Goal: Connect with others: Connect with others

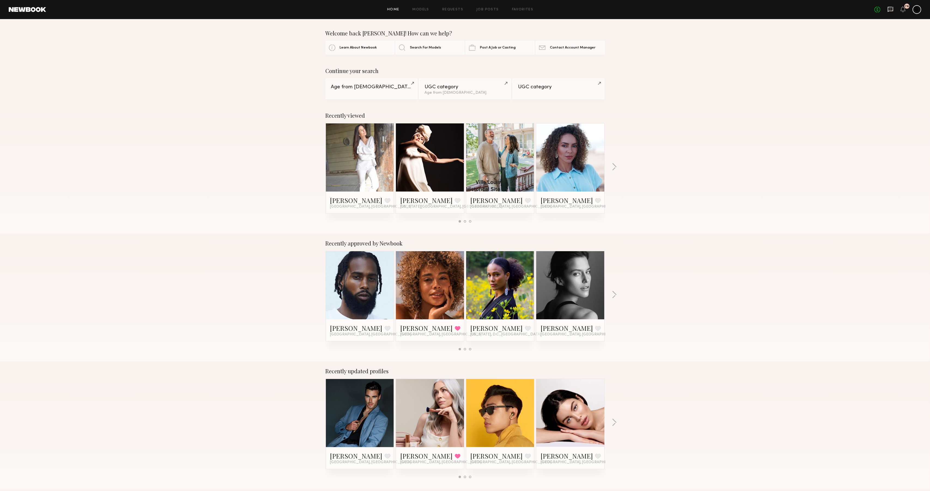
click at [890, 11] on icon at bounding box center [890, 9] width 5 height 5
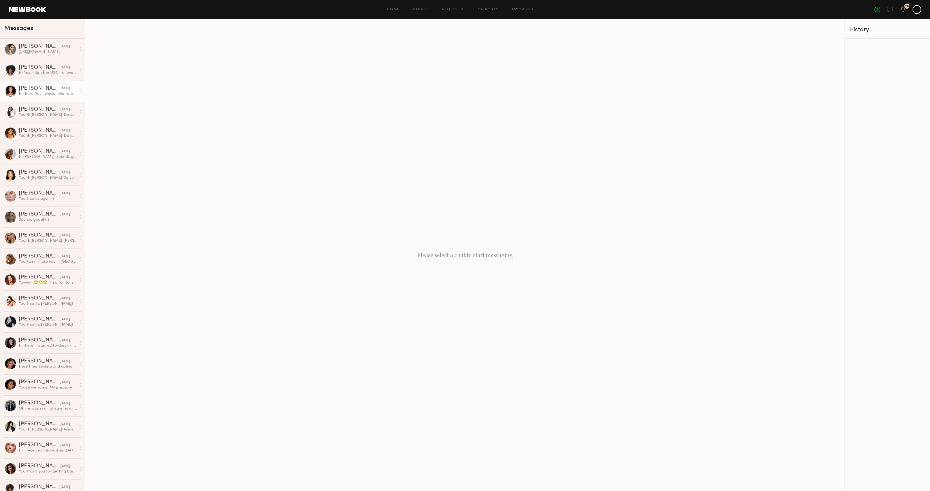
click at [45, 92] on div "Hi there! Yes I would love to offer UGC. I don’t have much experience but I’m w…" at bounding box center [48, 93] width 58 height 5
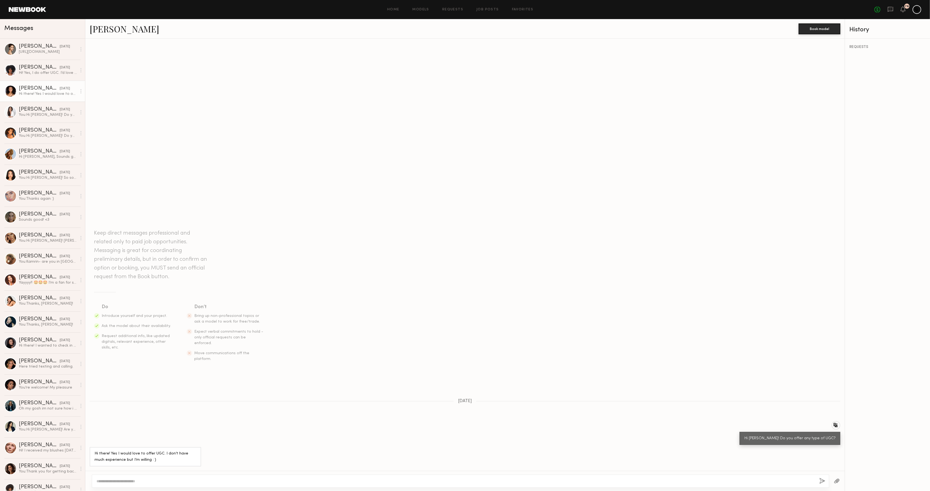
click at [110, 25] on link "[PERSON_NAME]" at bounding box center [124, 29] width 69 height 12
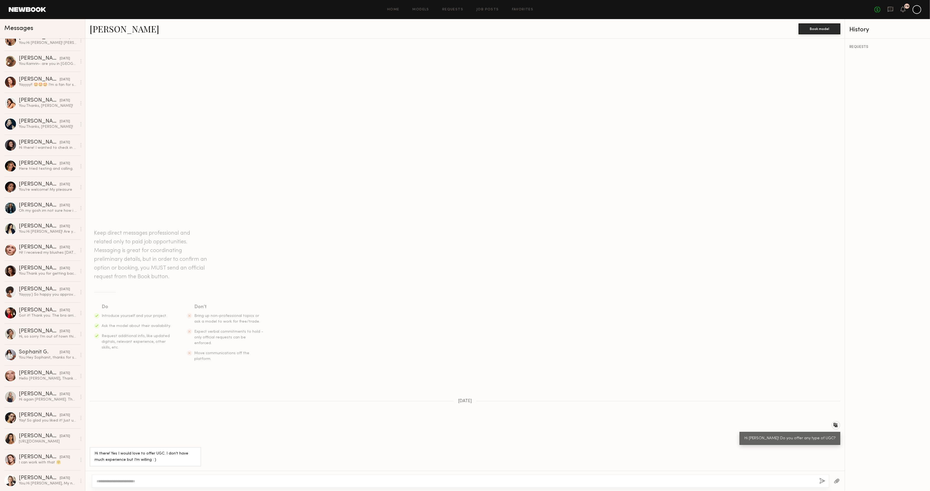
scroll to position [204, 0]
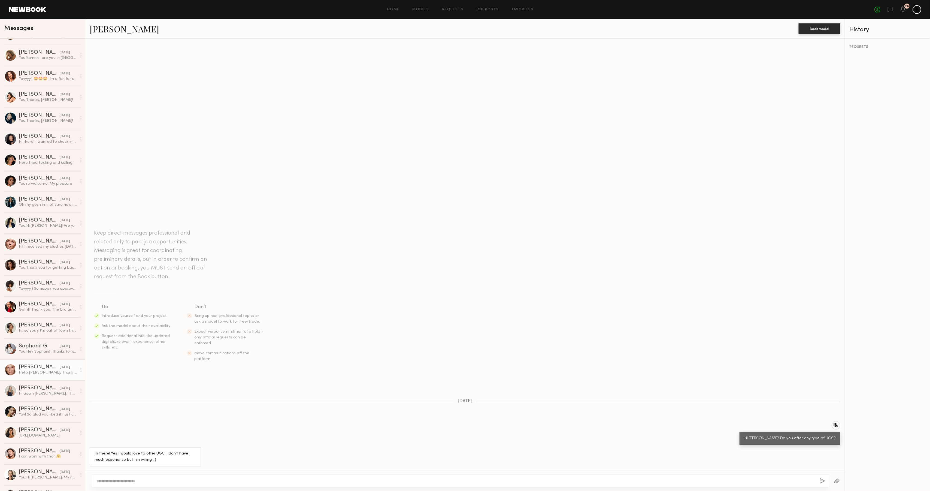
click at [25, 369] on div "[PERSON_NAME]" at bounding box center [39, 367] width 41 height 5
